Goal: Information Seeking & Learning: Learn about a topic

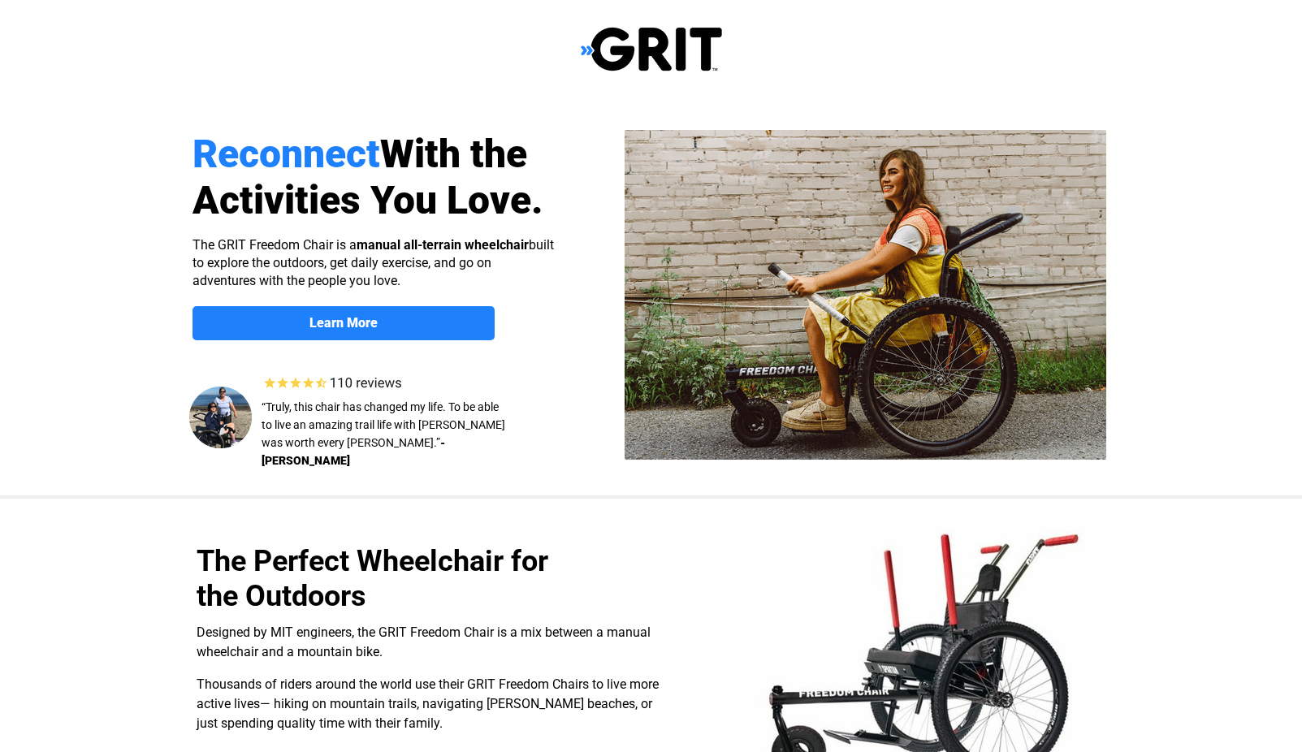
select select "CA"
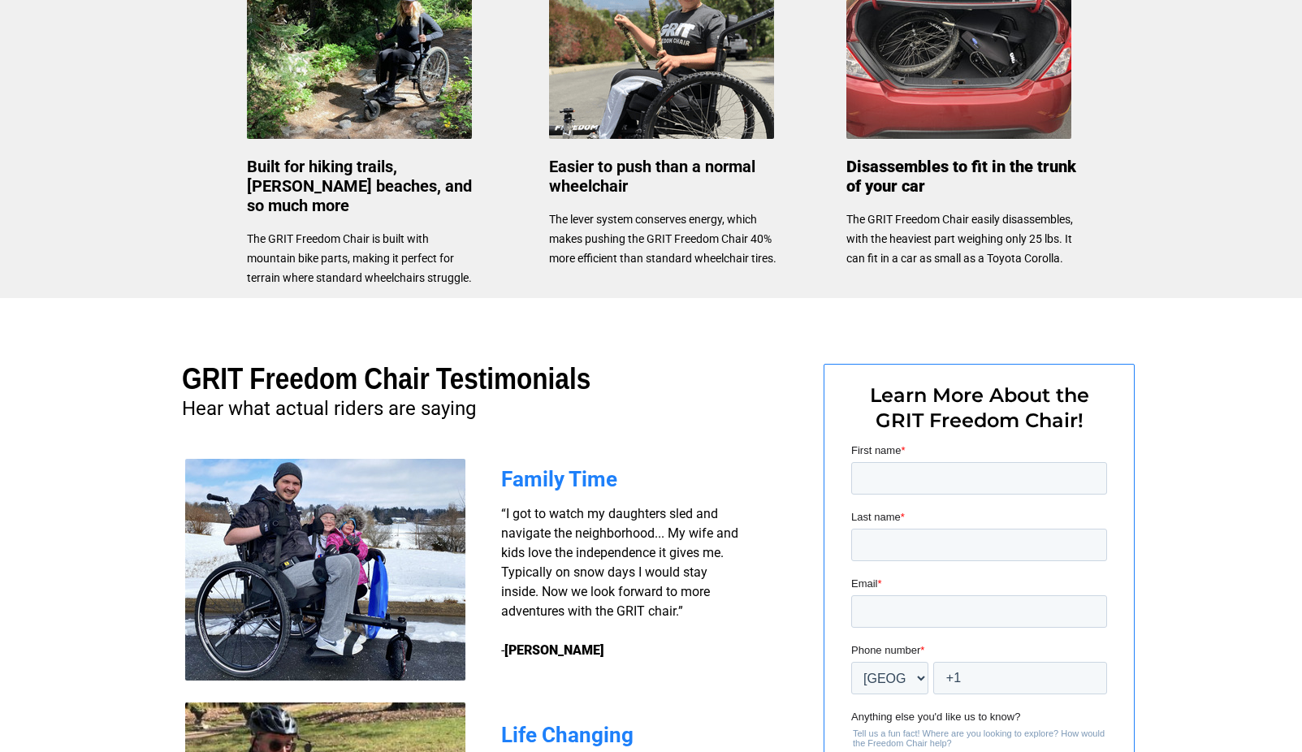
scroll to position [889, 0]
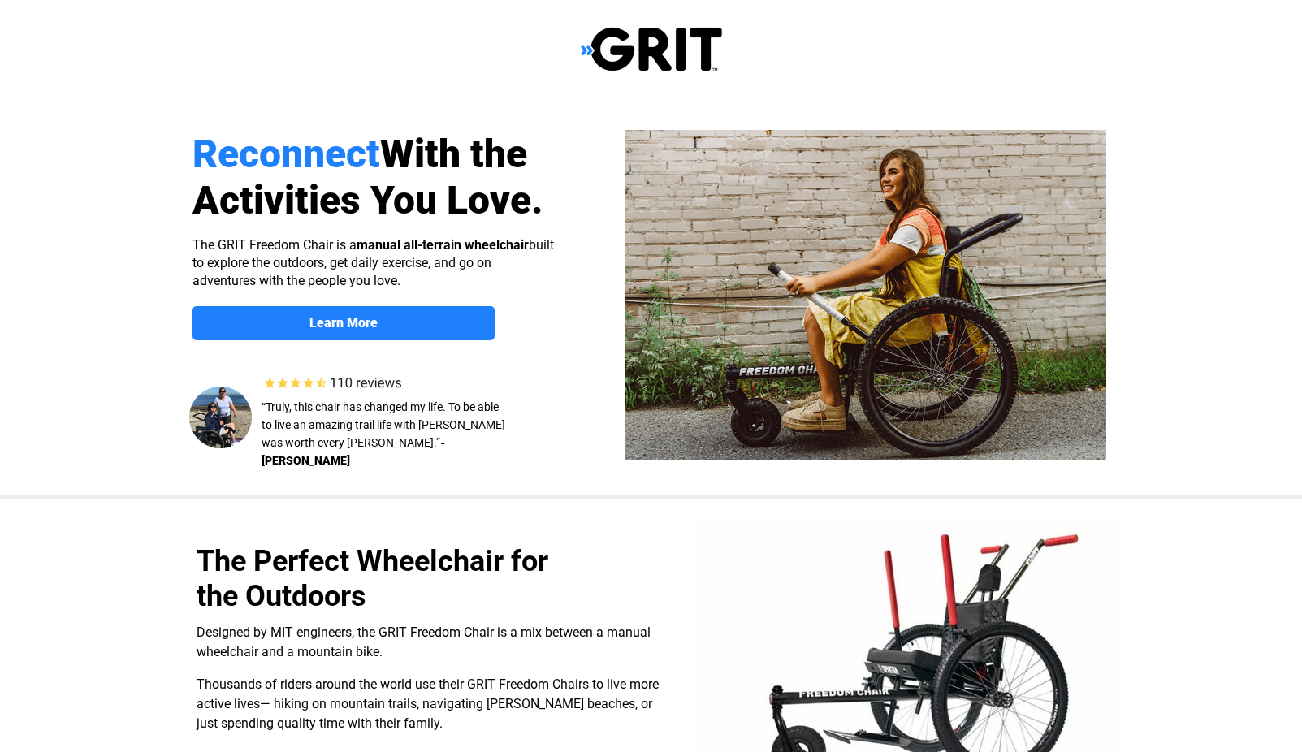
select select "CA"
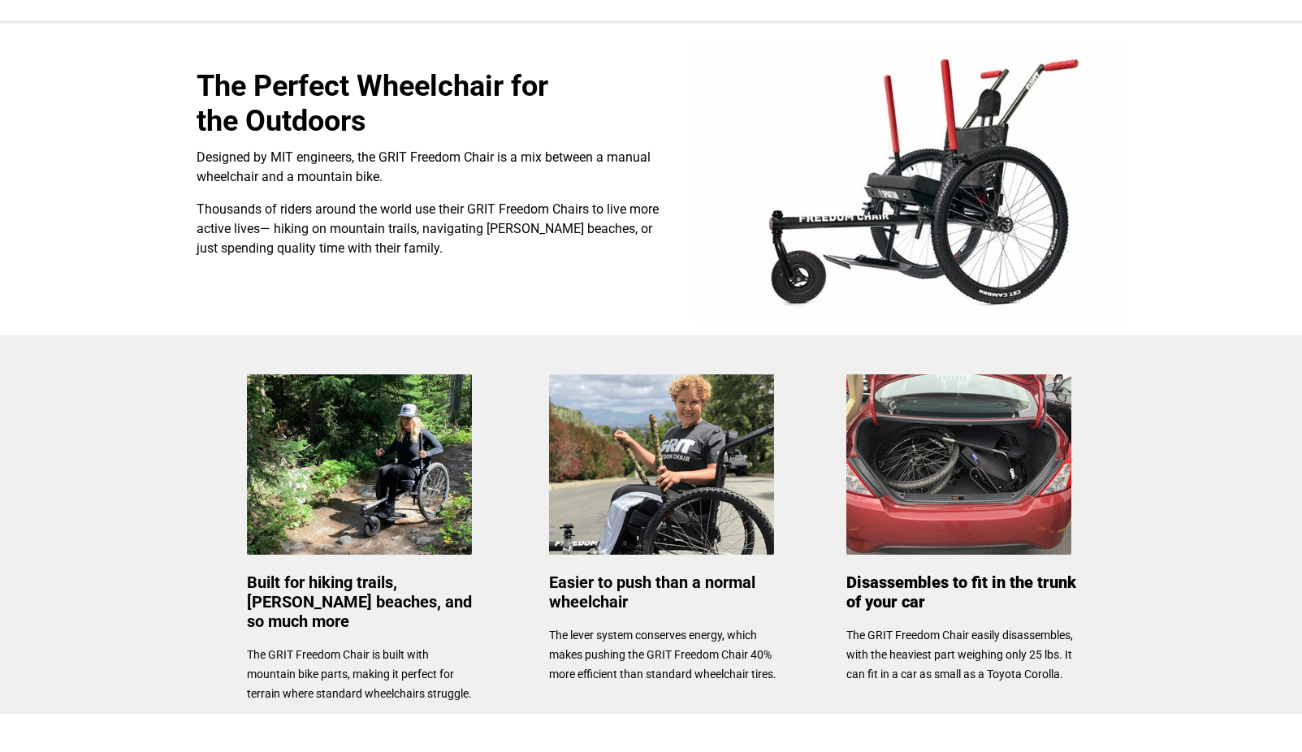
scroll to position [240, 0]
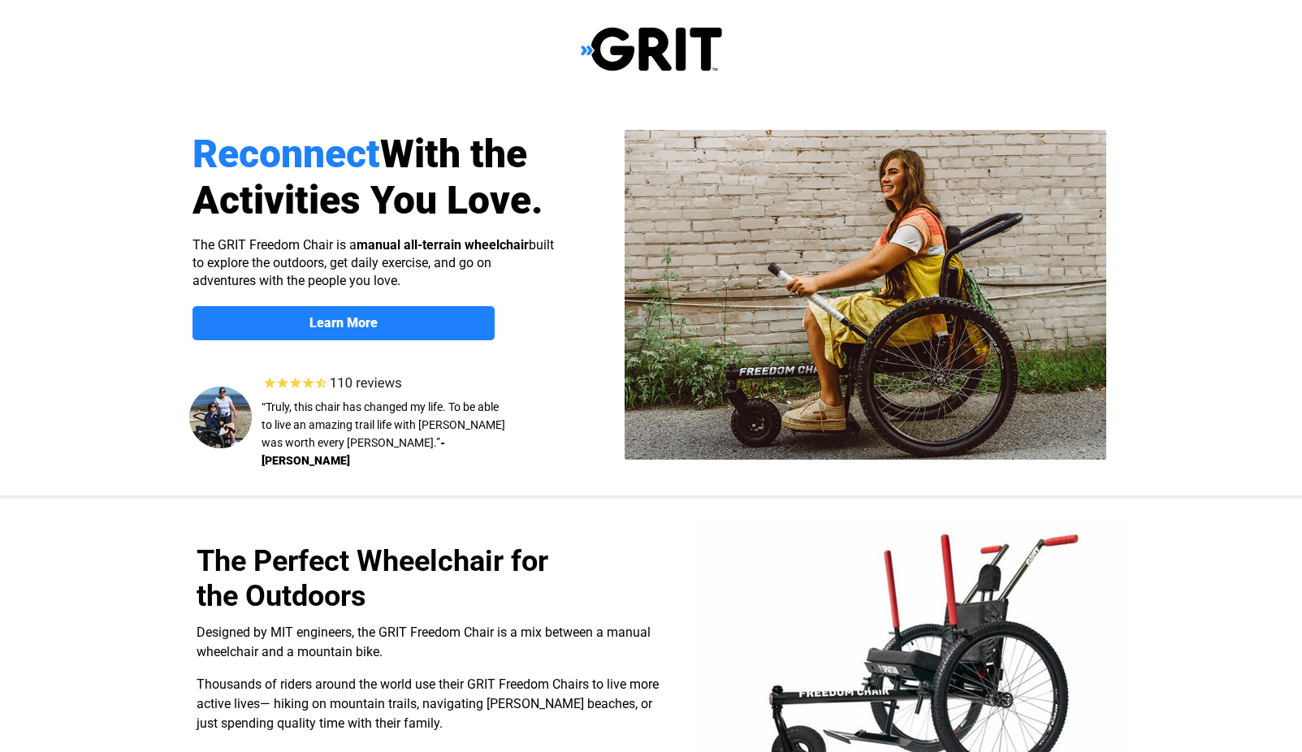
select select "CA"
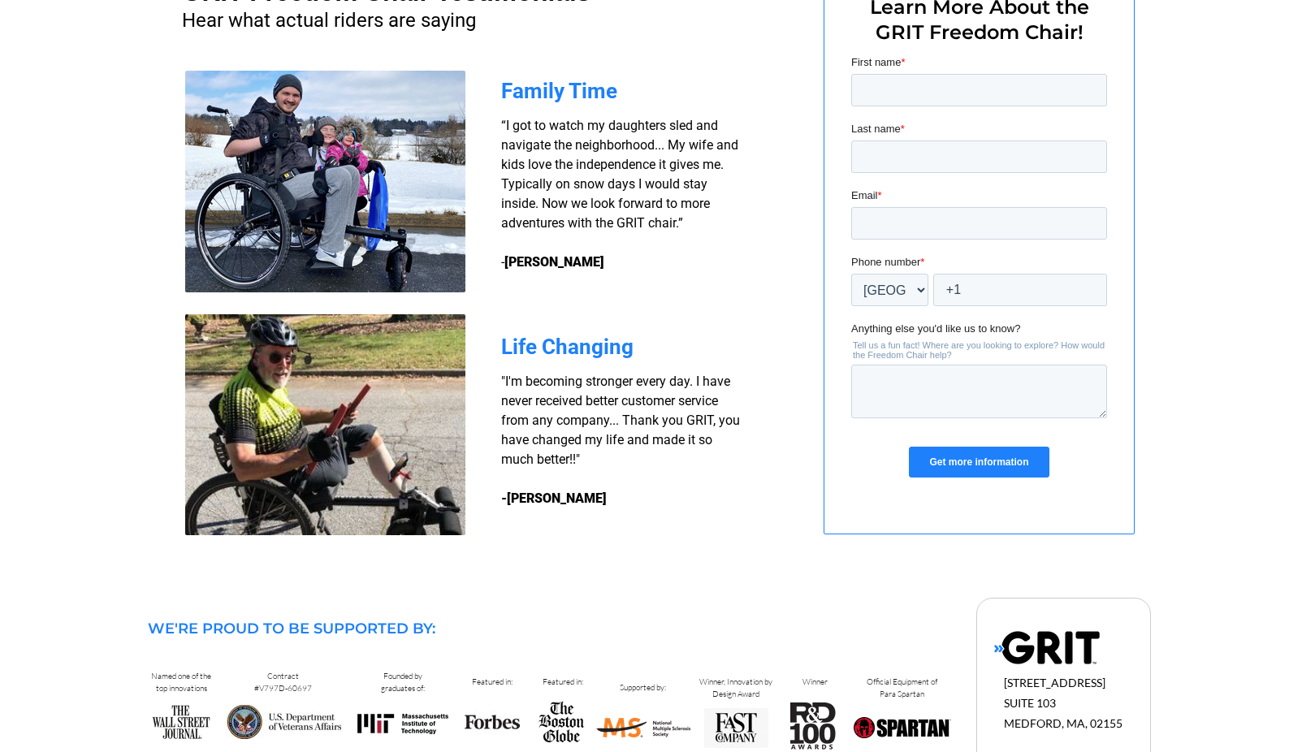
scroll to position [1052, 0]
